Goal: Information Seeking & Learning: Learn about a topic

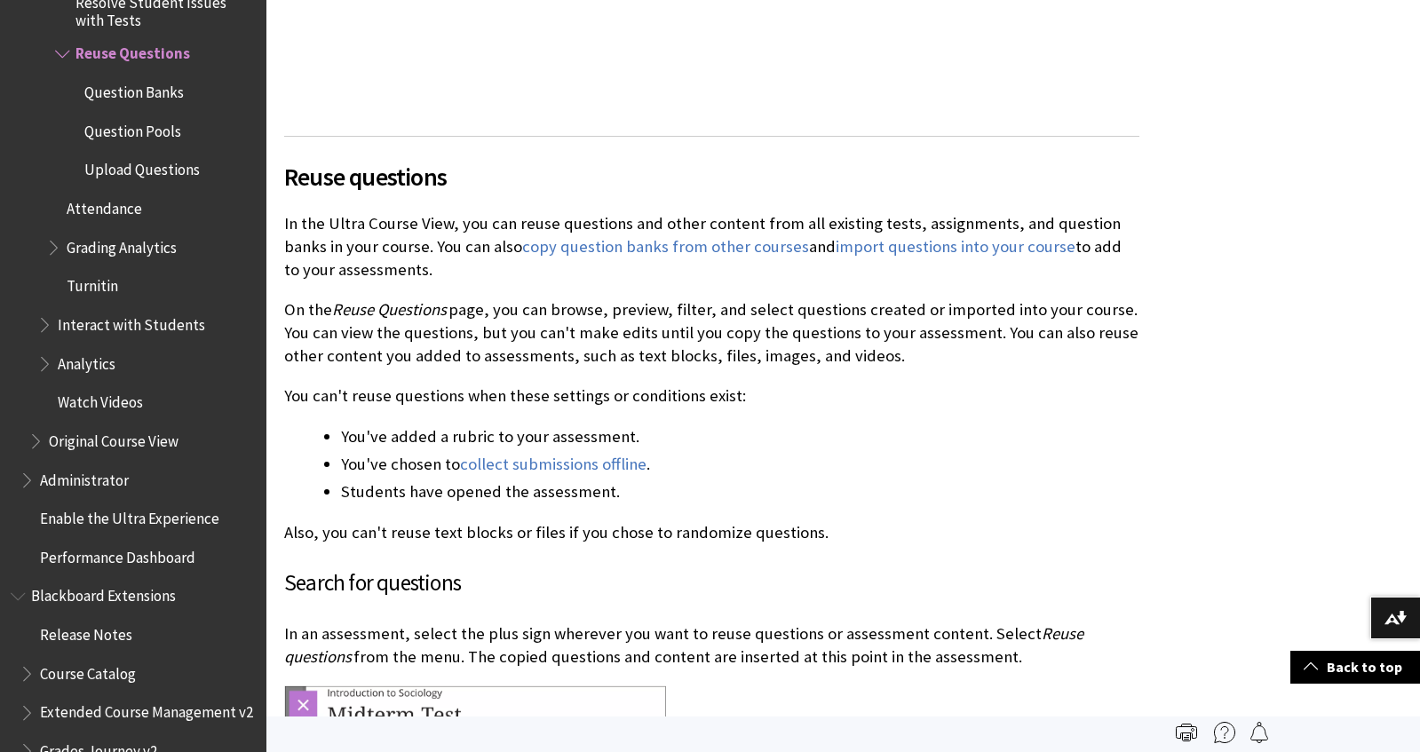
scroll to position [673, 0]
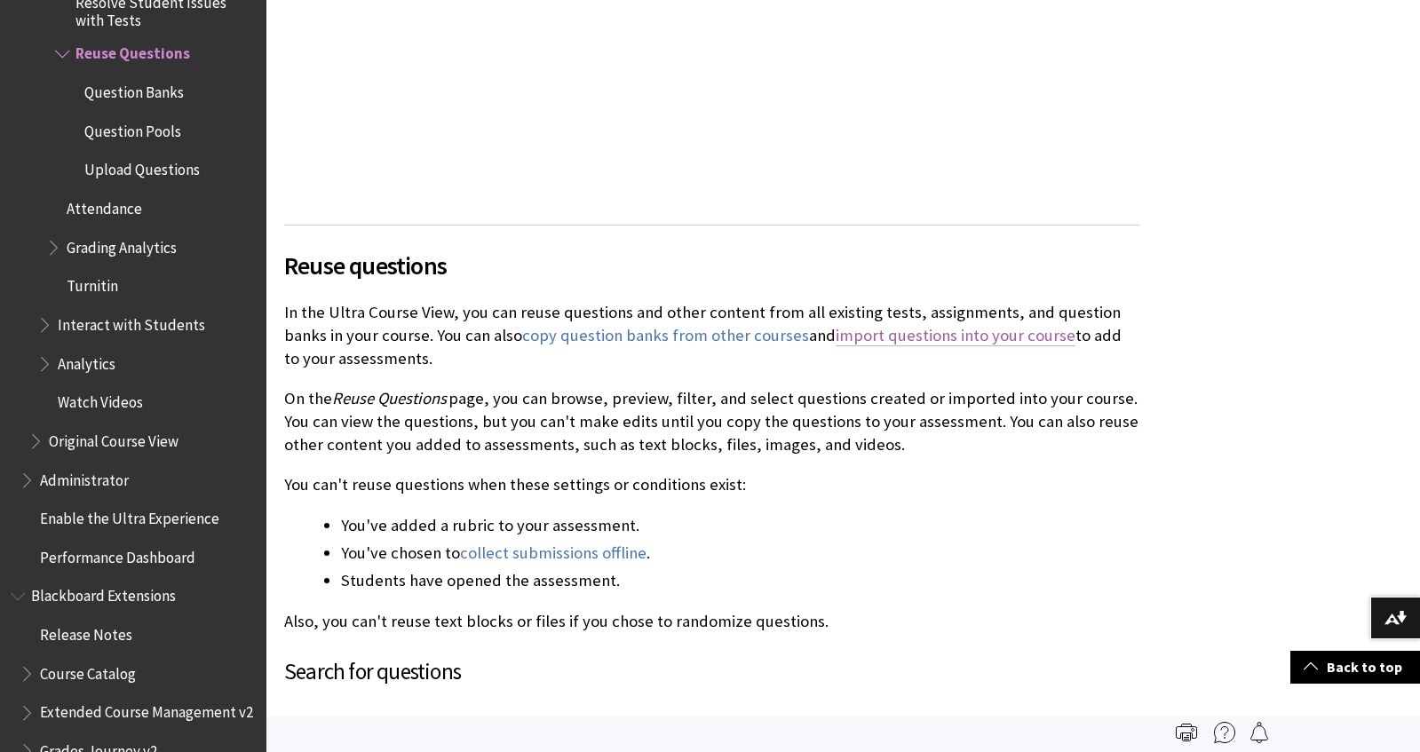
click at [943, 337] on link "import questions into your course" at bounding box center [956, 335] width 240 height 21
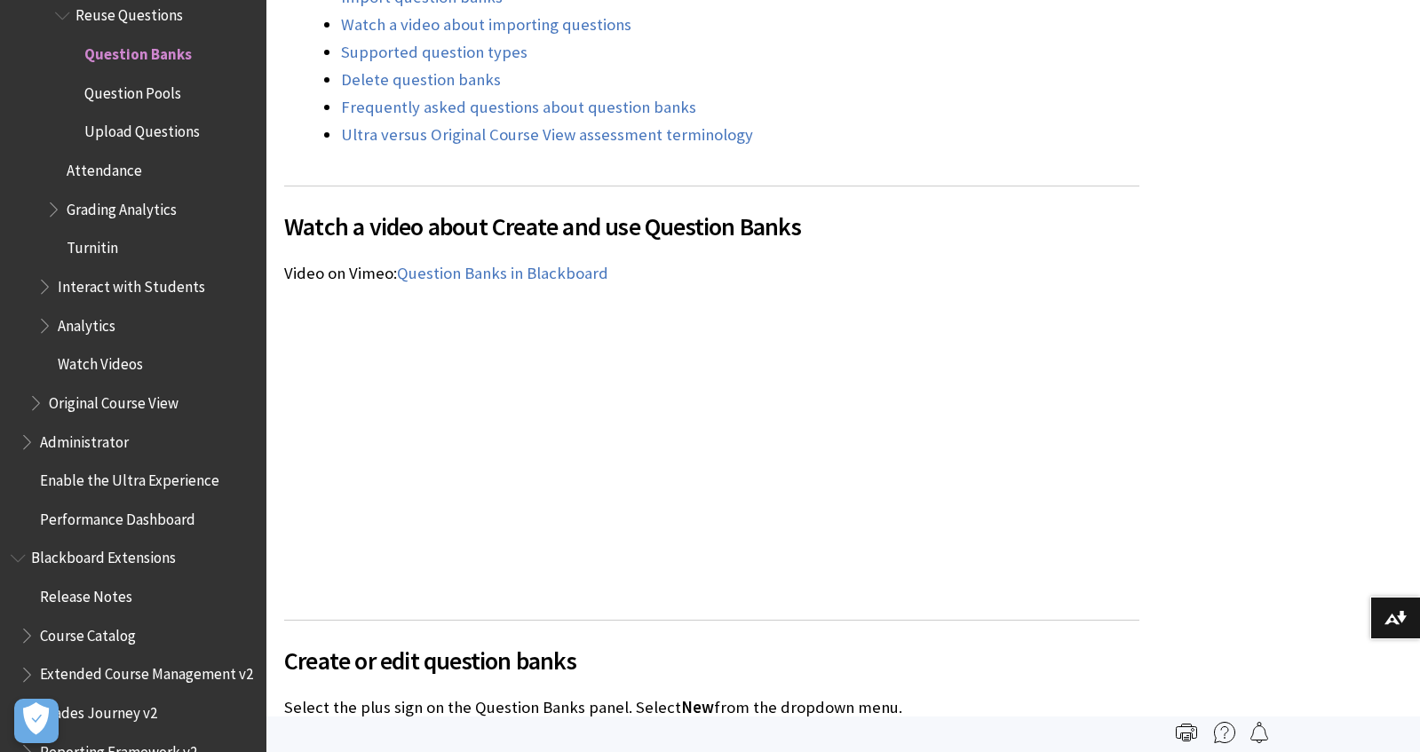
scroll to position [1738, 0]
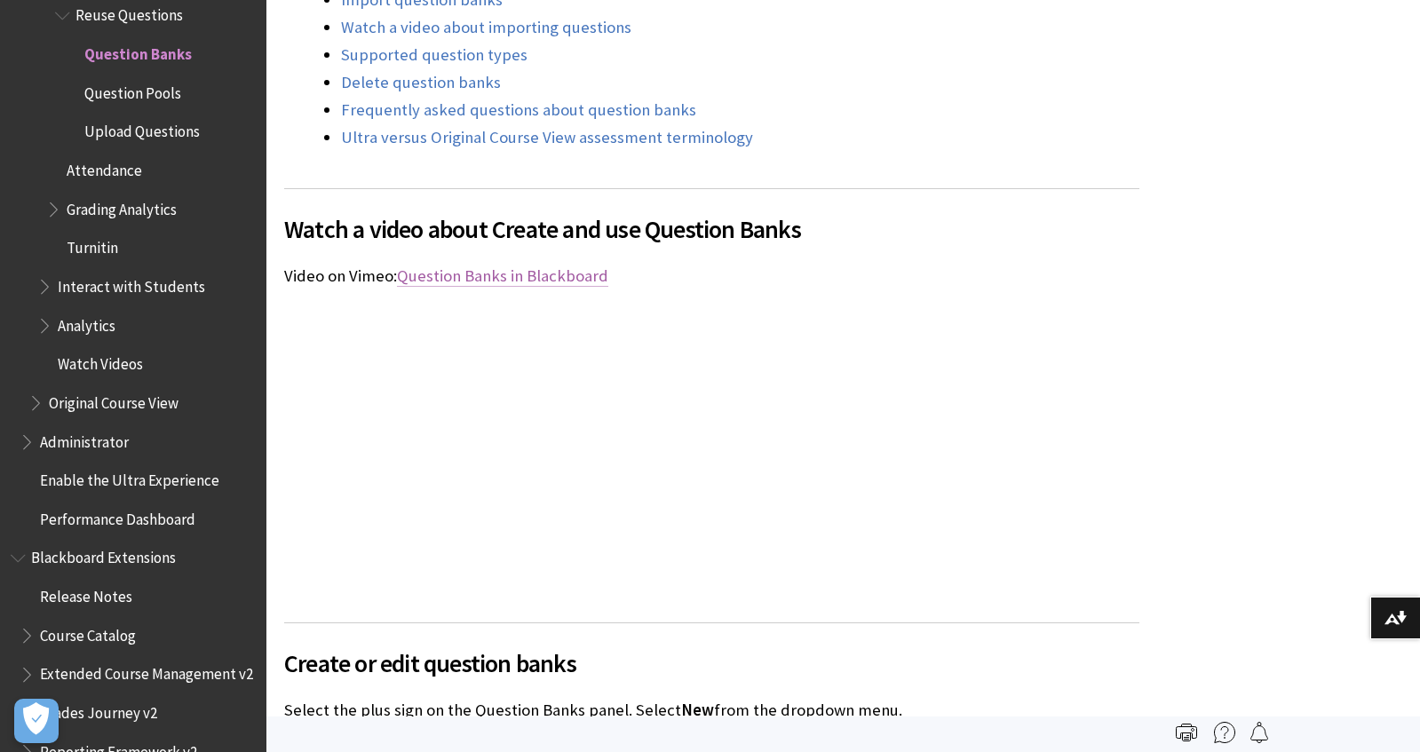
click at [484, 273] on span "Question Banks in Blackboard" at bounding box center [502, 276] width 211 height 20
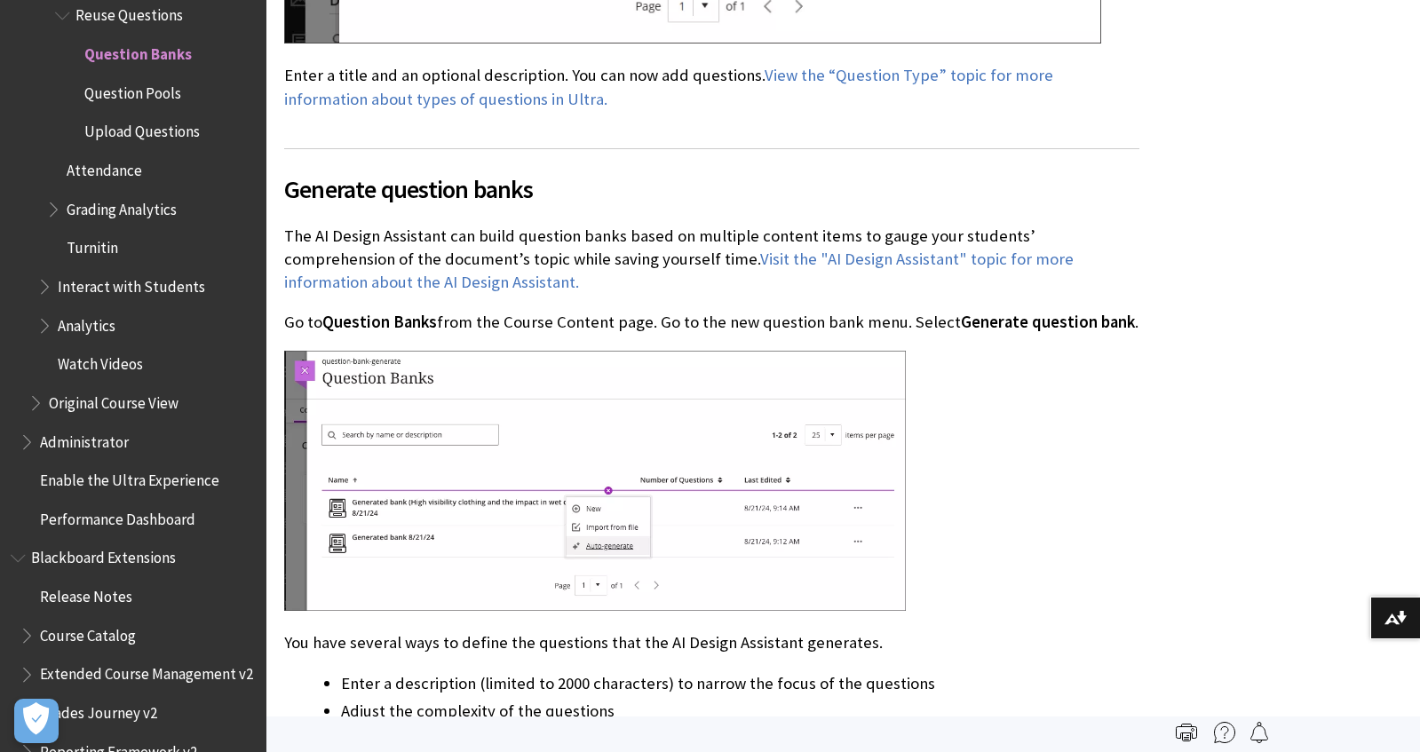
scroll to position [3118, 0]
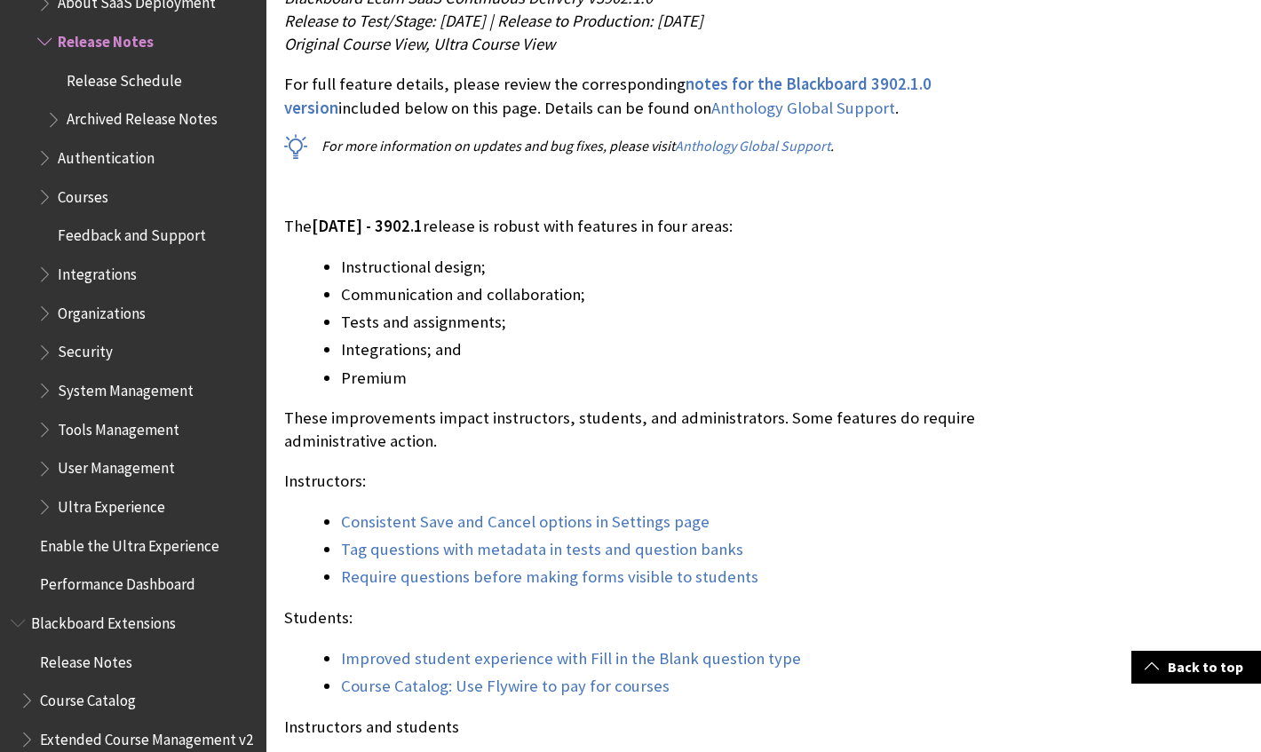
scroll to position [1412, 0]
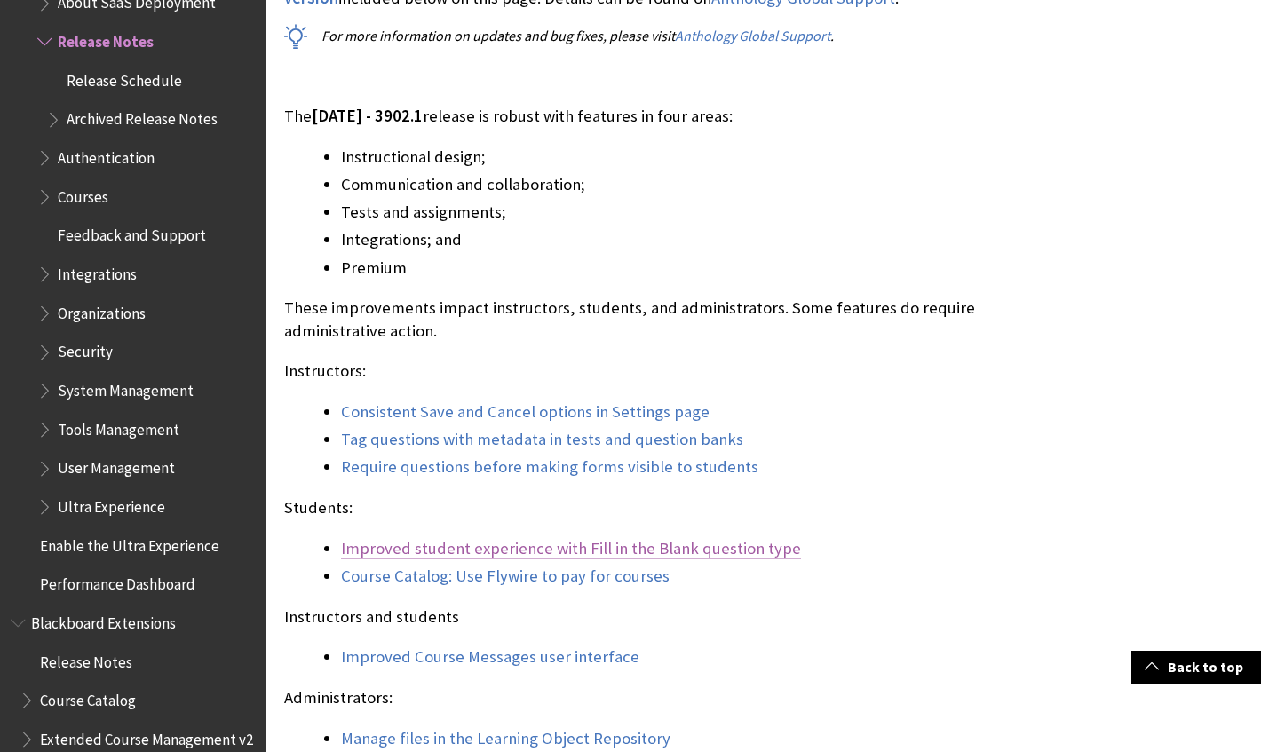
click at [423, 538] on link "Improved student experience with Fill in the Blank question type" at bounding box center [571, 548] width 460 height 21
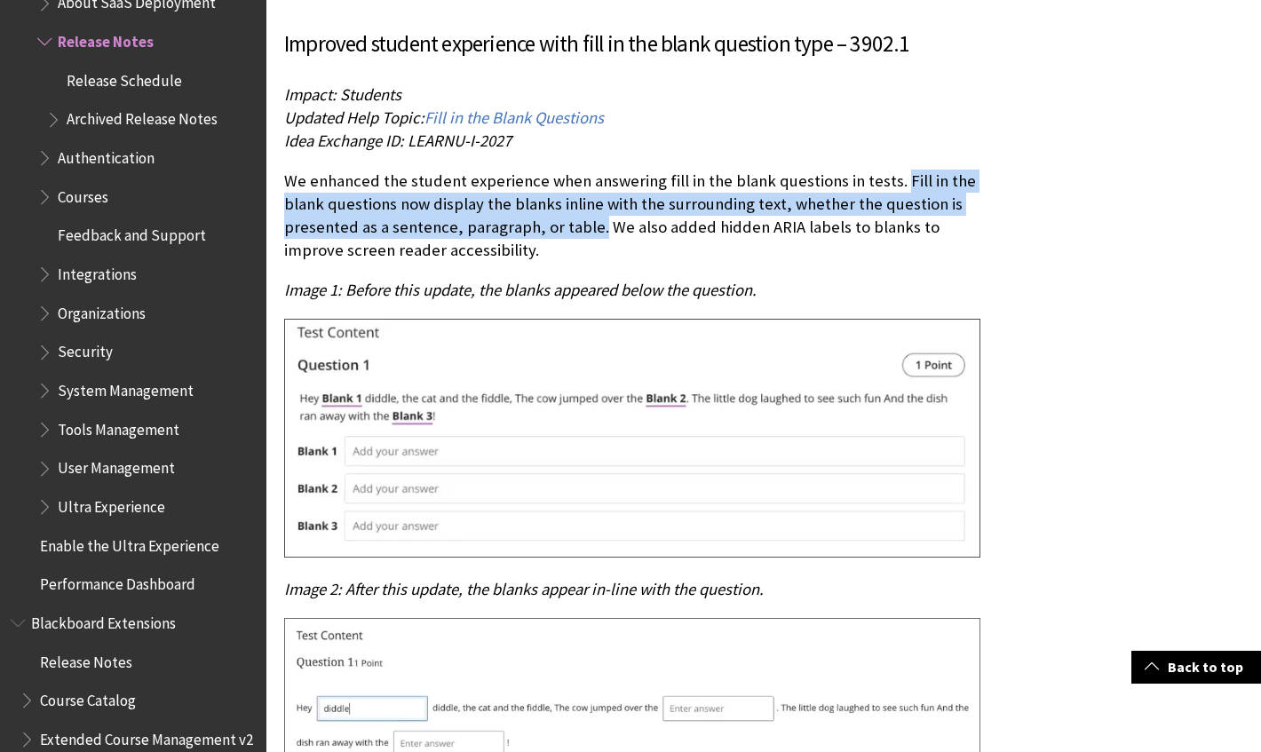
drag, startPoint x: 896, startPoint y: 155, endPoint x: 595, endPoint y: 205, distance: 305.3
click at [595, 205] on p "We enhanced the student experience when answering fill in the blank questions i…" at bounding box center [632, 216] width 696 height 93
copy p "Fill in the blank questions now display the blanks inline with the surrounding …"
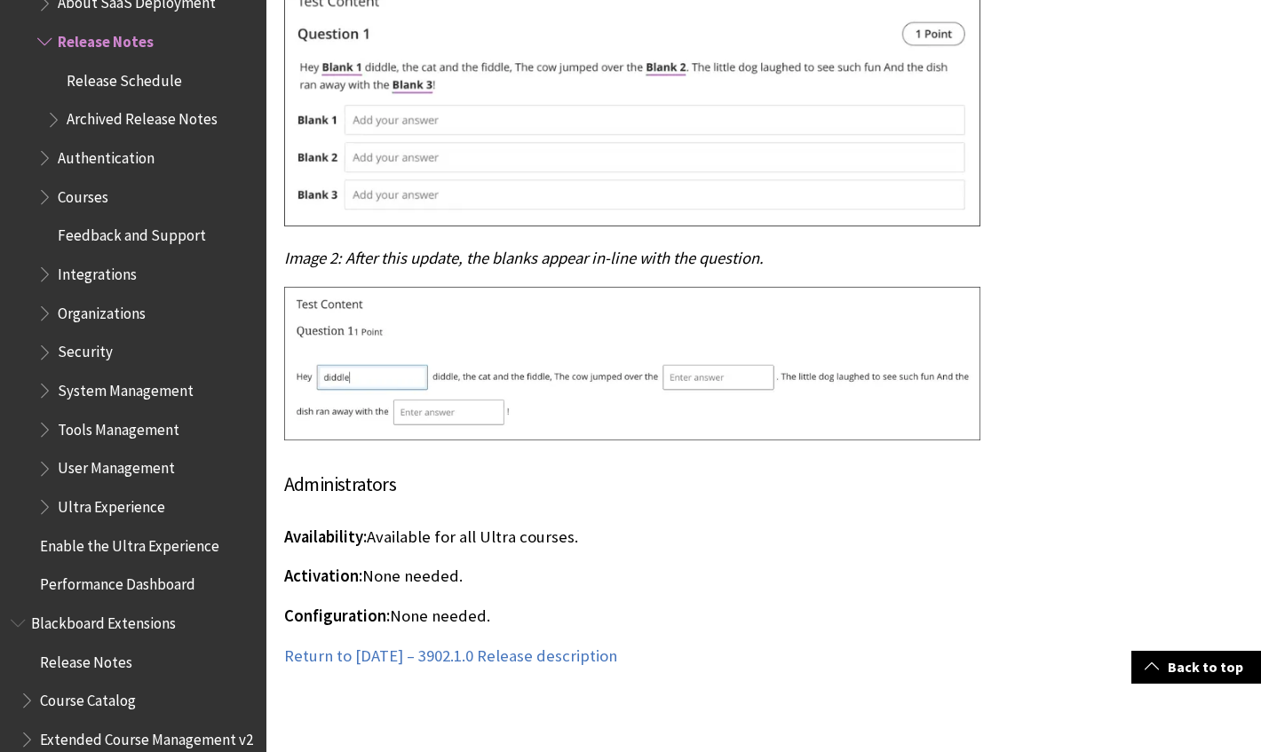
scroll to position [1586, 0]
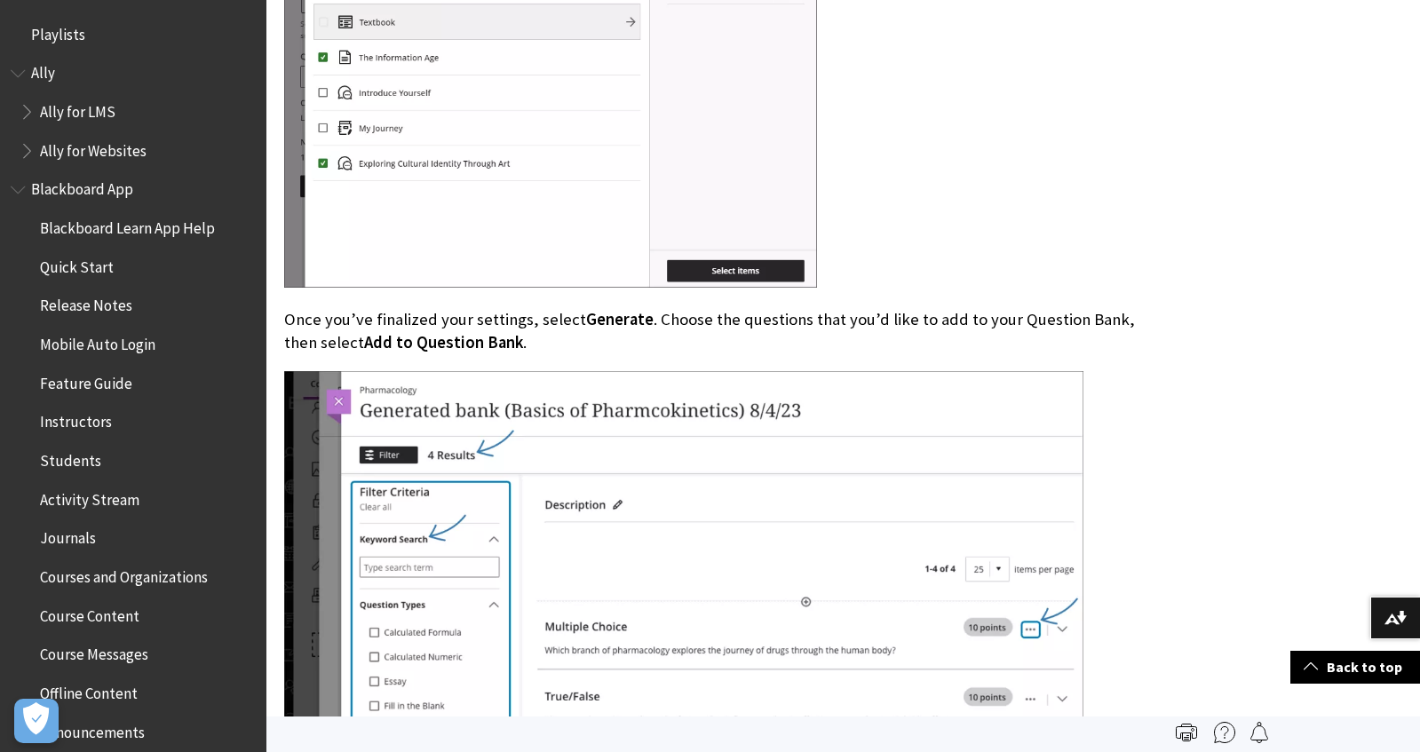
scroll to position [2552, 0]
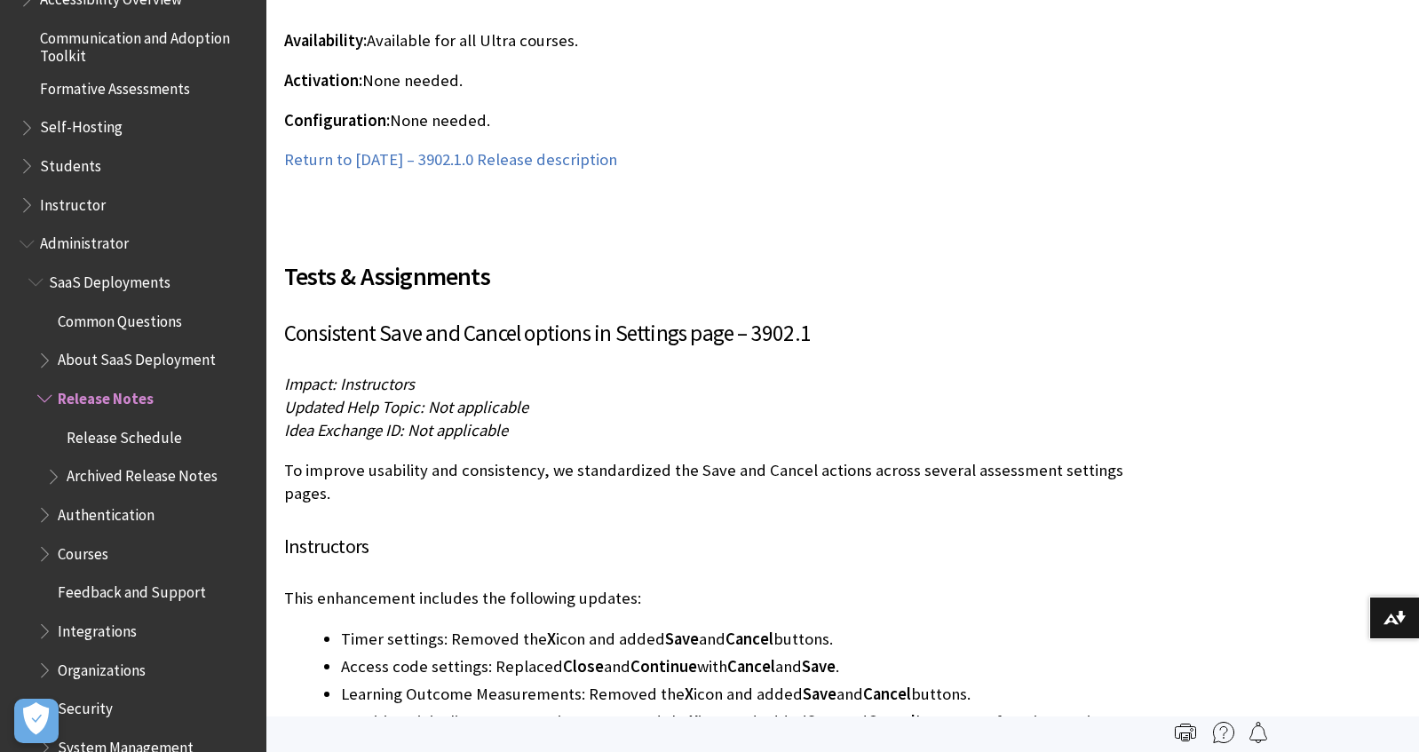
scroll to position [6647, 0]
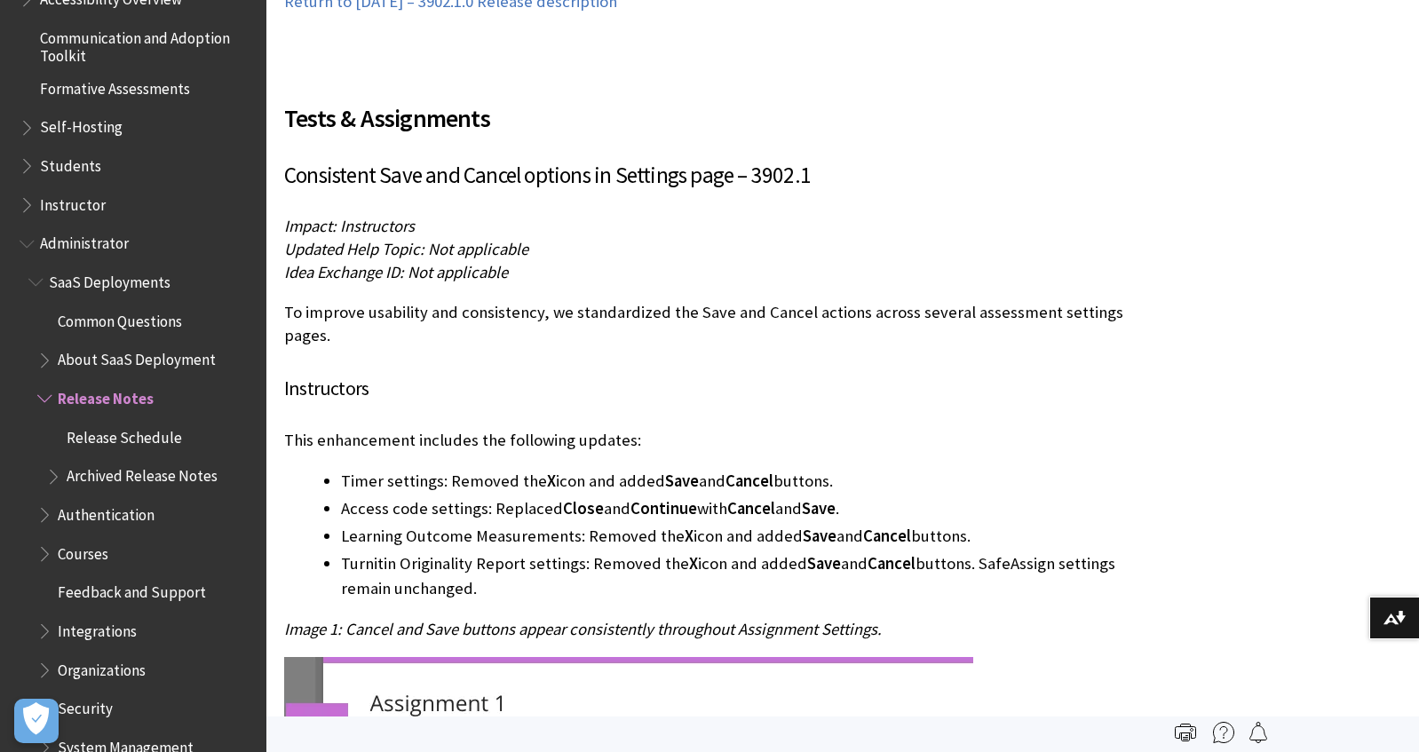
click at [368, 322] on p "To improve usability and consistency, we standardized the Save and Cancel actio…" at bounding box center [711, 324] width 854 height 46
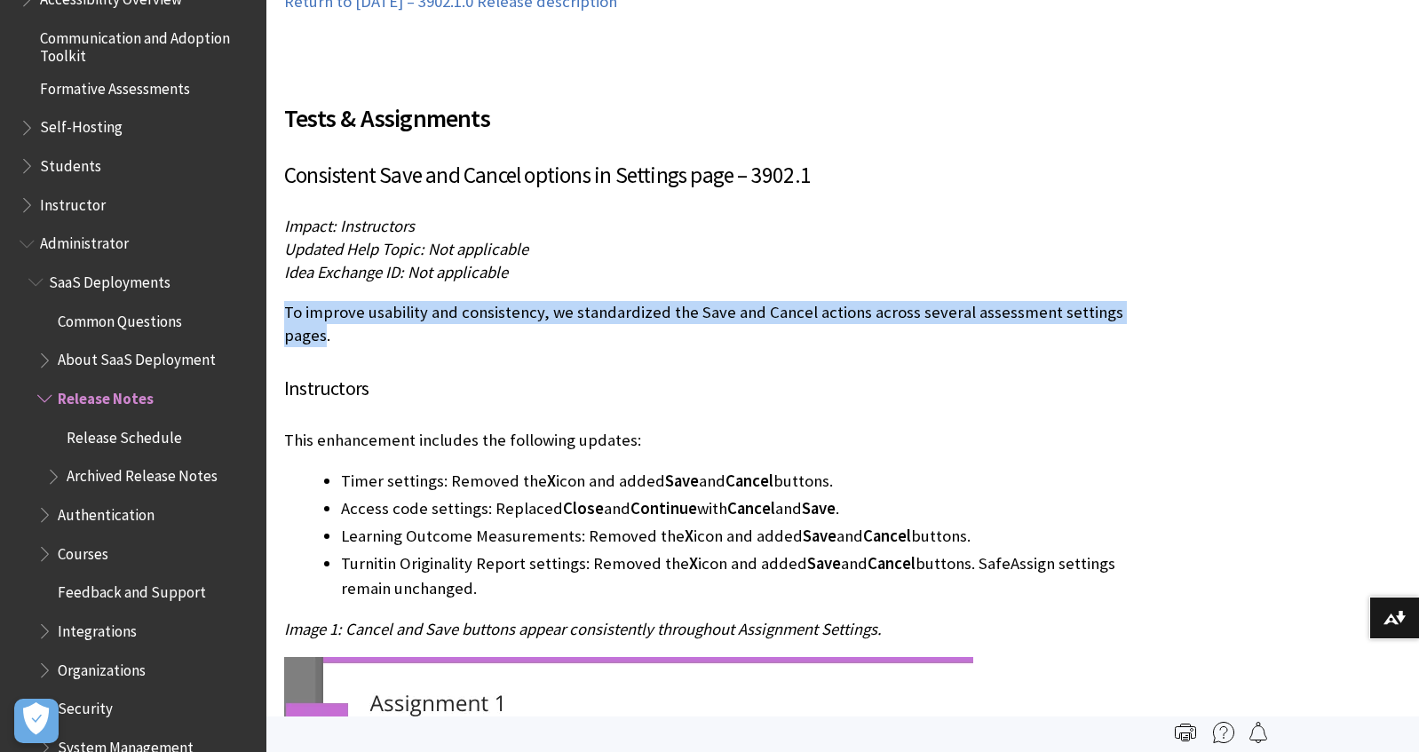
drag, startPoint x: 325, startPoint y: 335, endPoint x: 267, endPoint y: 305, distance: 65.1
copy p "To improve usability and consistency, we standardized the Save and Cancel actio…"
